Goal: Complete application form: Complete application form

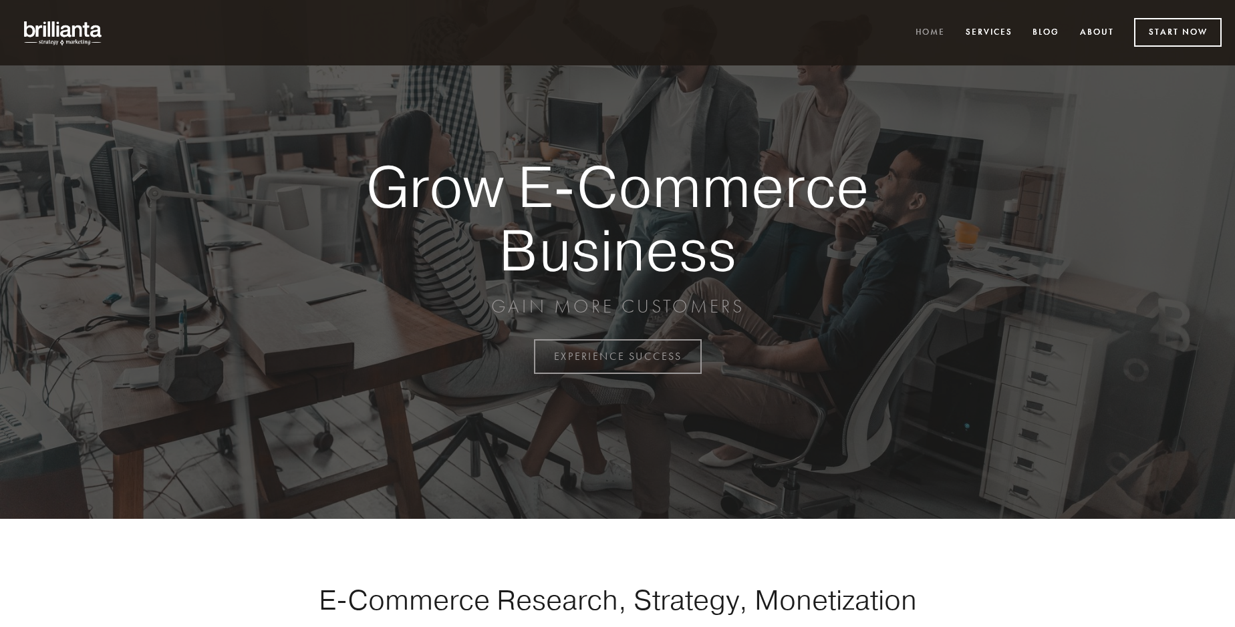
scroll to position [3503, 0]
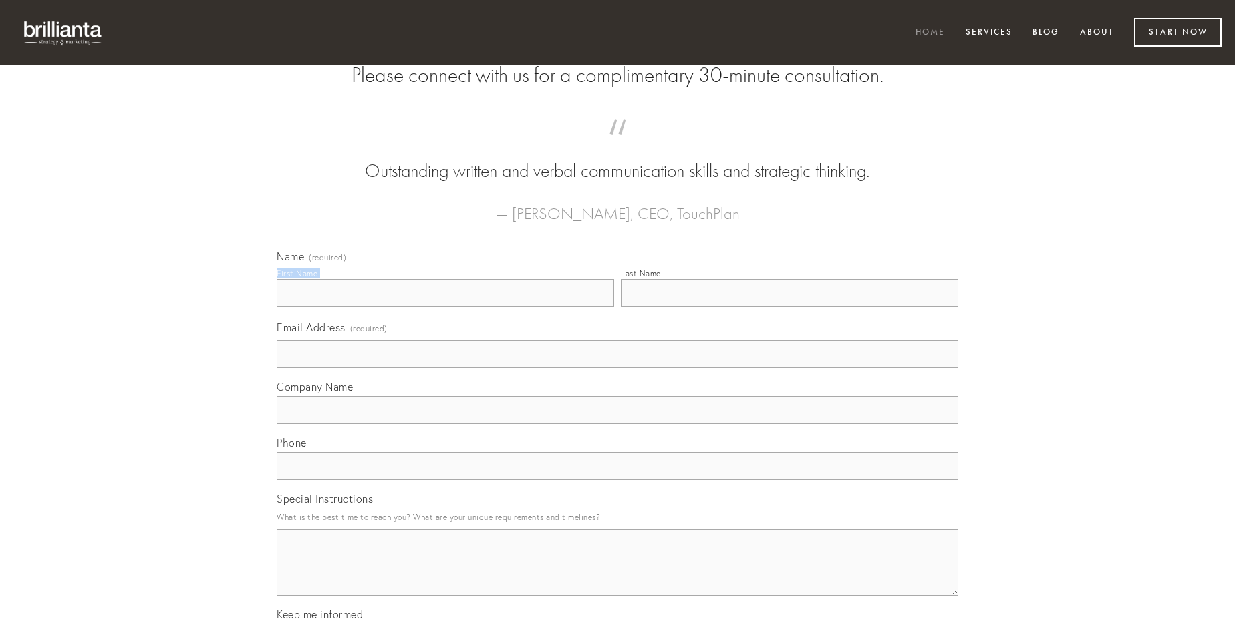
type input "[PERSON_NAME]"
click at [789, 307] on input "Last Name" at bounding box center [789, 293] width 337 height 28
type input "[PERSON_NAME]"
click at [617, 368] on input "Email Address (required)" at bounding box center [618, 354] width 682 height 28
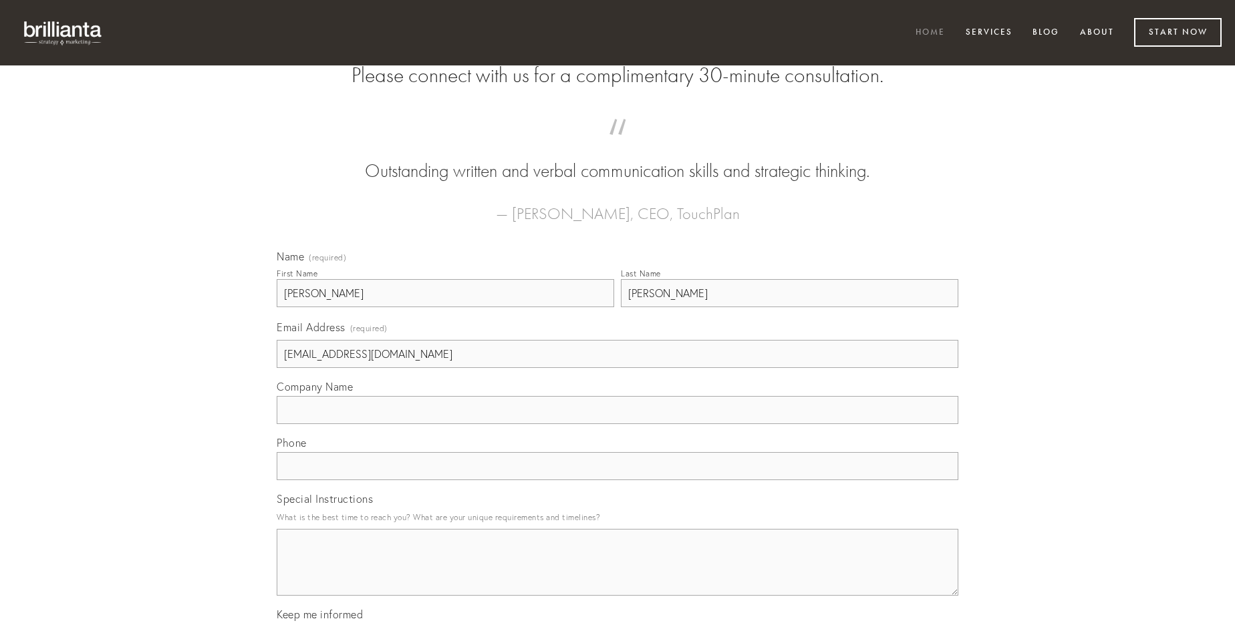
type input "[EMAIL_ADDRESS][DOMAIN_NAME]"
click at [617, 424] on input "Company Name" at bounding box center [618, 410] width 682 height 28
type input "vesica"
click at [617, 480] on input "text" at bounding box center [618, 466] width 682 height 28
click at [617, 575] on textarea "Special Instructions" at bounding box center [618, 562] width 682 height 67
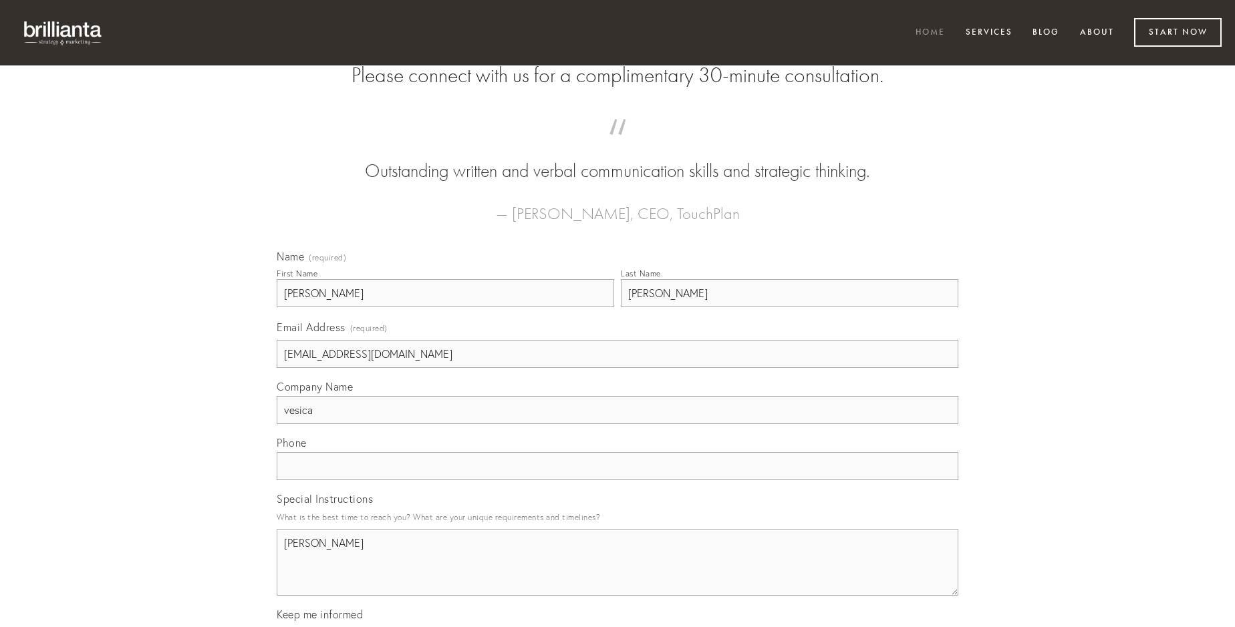
type textarea "[PERSON_NAME]"
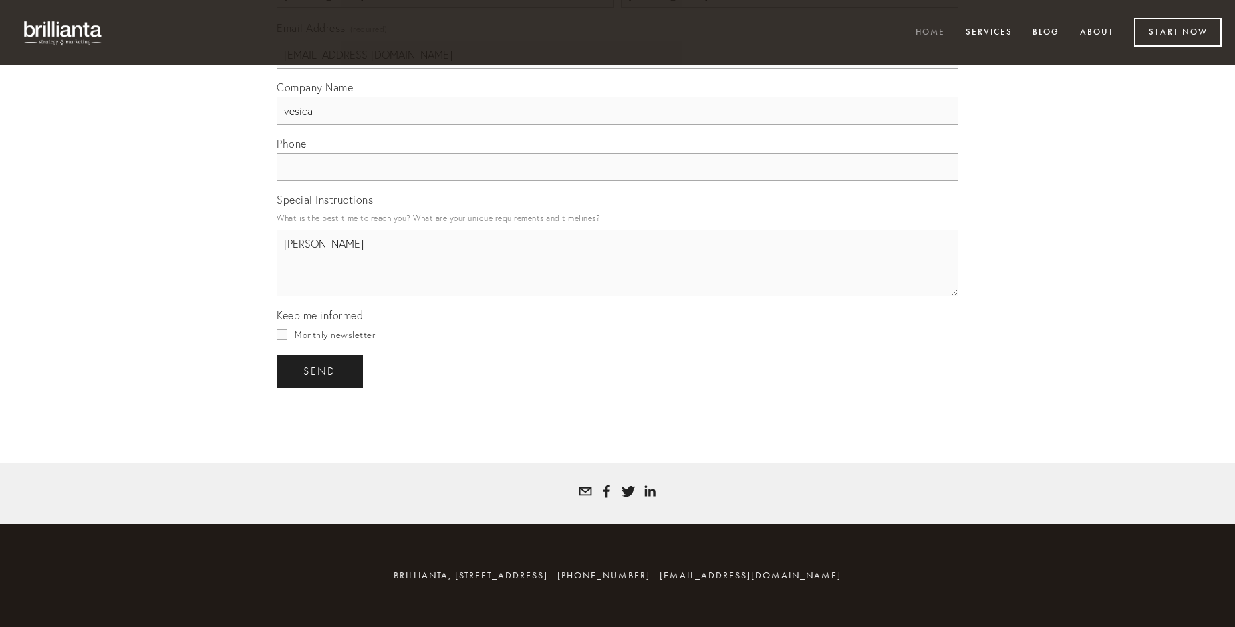
click at [321, 371] on span "send" at bounding box center [319, 372] width 33 height 12
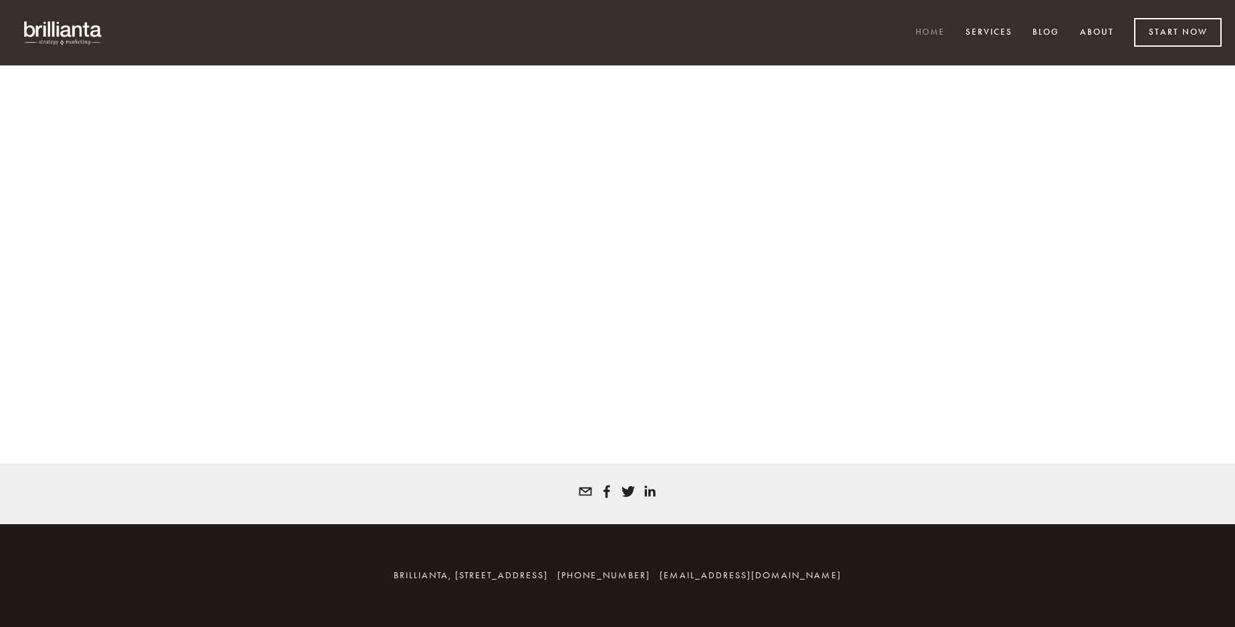
scroll to position [3485, 0]
